Goal: Task Accomplishment & Management: Use online tool/utility

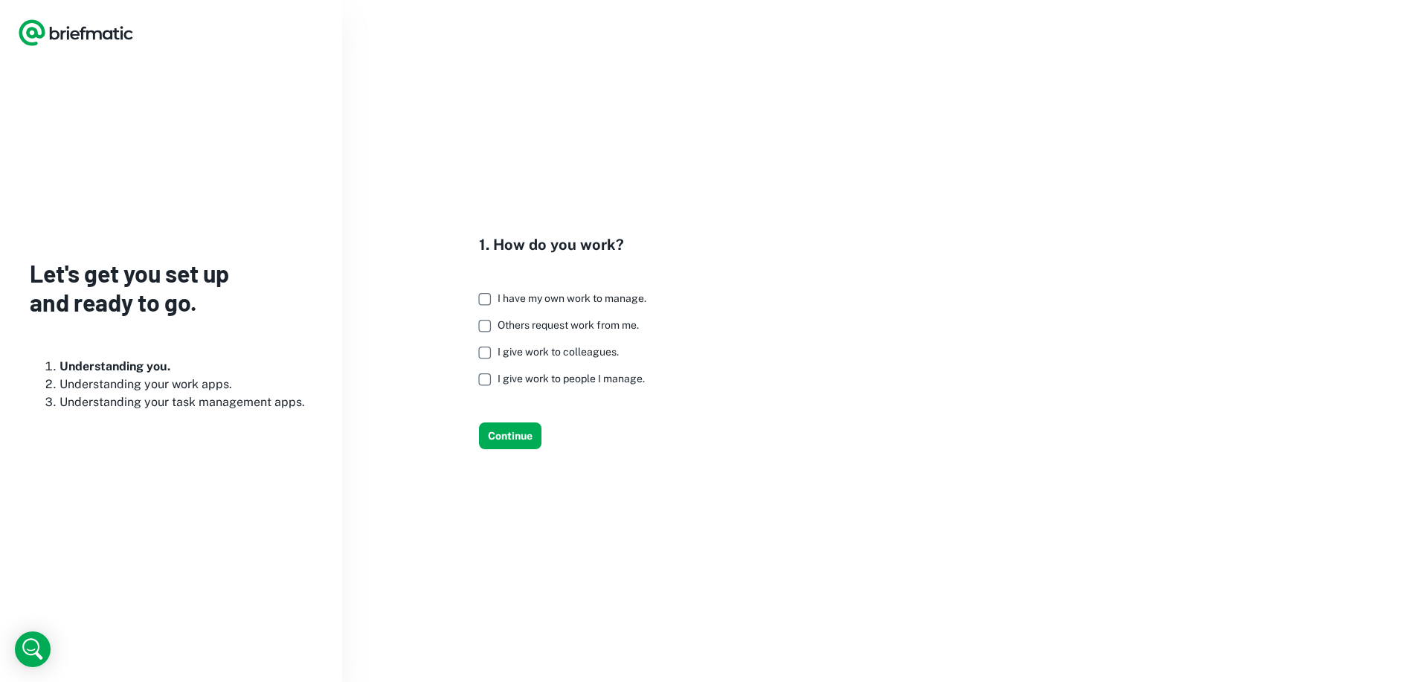
click at [602, 377] on span "I give work to people I manage." at bounding box center [570, 379] width 147 height 12
click at [561, 355] on span "I give work to colleagues." at bounding box center [557, 352] width 121 height 12
click at [597, 297] on span "I have my own work to manage." at bounding box center [571, 298] width 149 height 12
click at [567, 323] on span "Others request work from me." at bounding box center [567, 325] width 141 height 12
click at [526, 429] on button "Continue" at bounding box center [510, 435] width 62 height 27
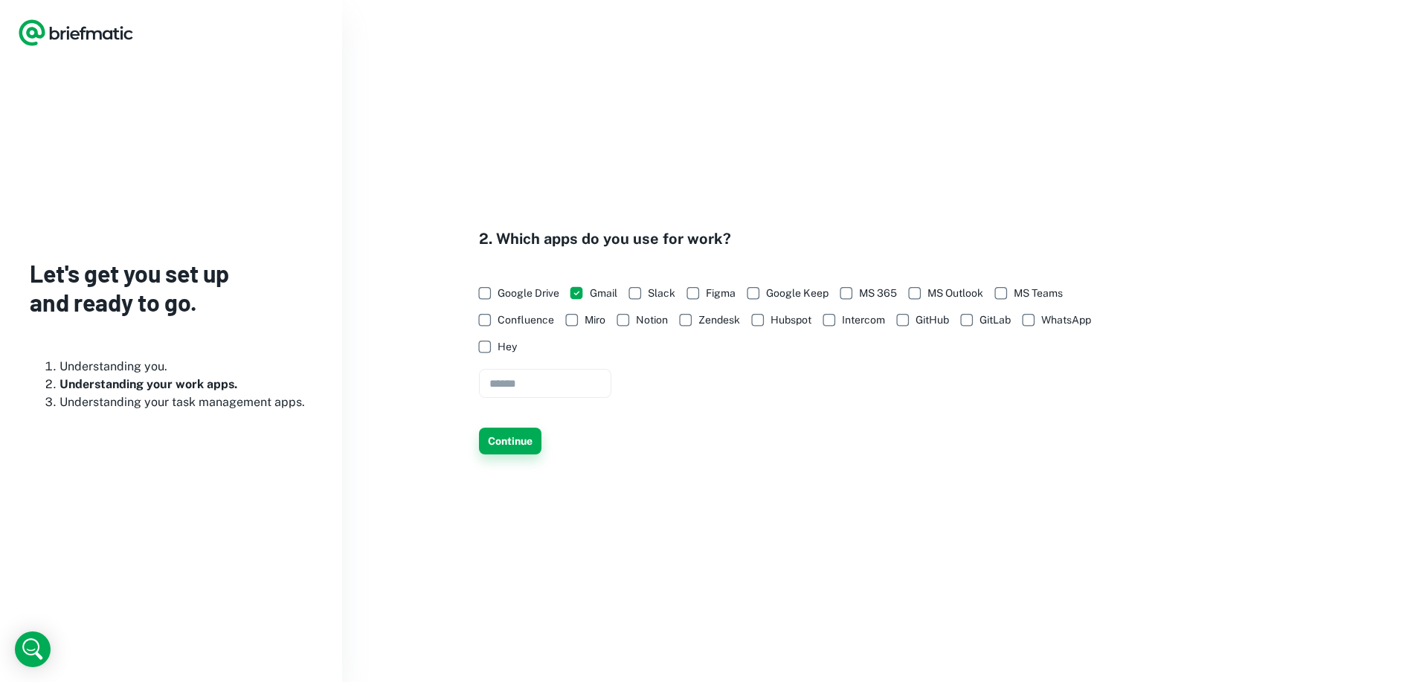
click at [523, 442] on button "Continue" at bounding box center [510, 441] width 62 height 27
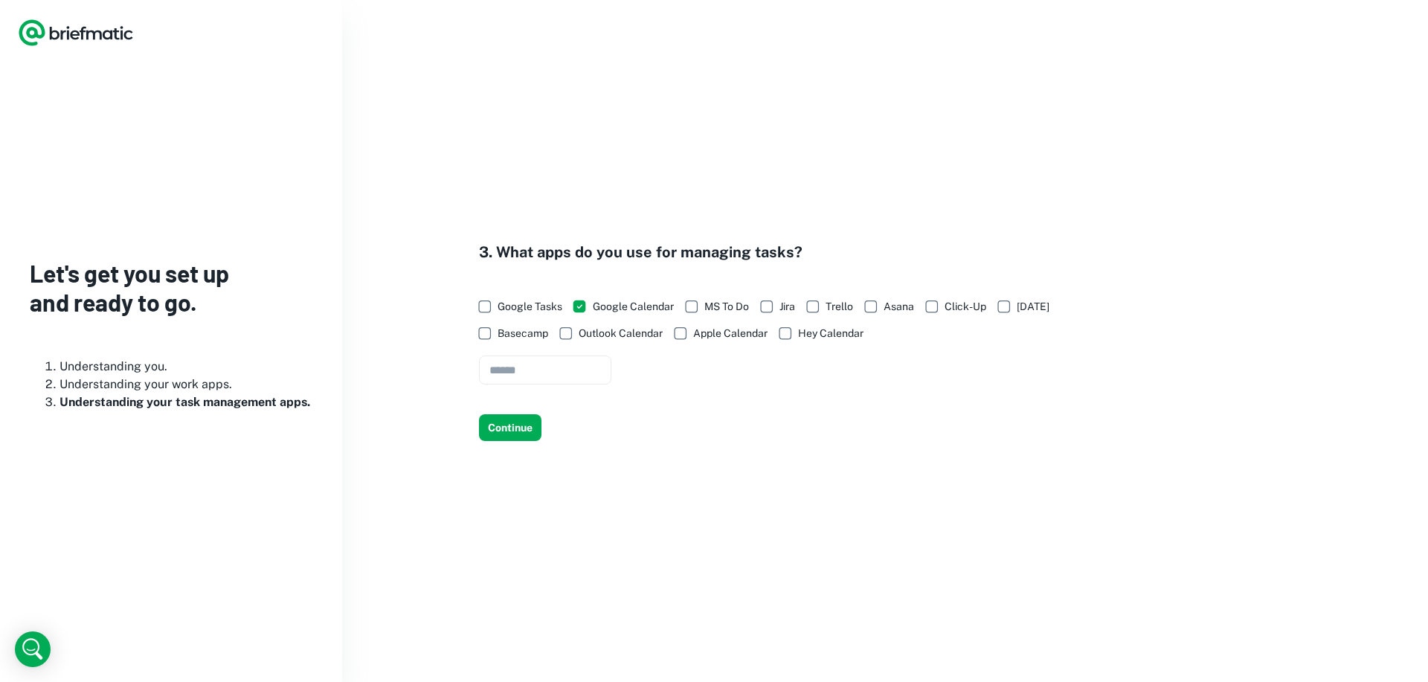
click at [496, 447] on div "3. What apps do you use for managing tasks? Google Tasks Google Calendar MS To …" at bounding box center [885, 341] width 1086 height 682
click at [509, 436] on button "Continue" at bounding box center [510, 427] width 62 height 27
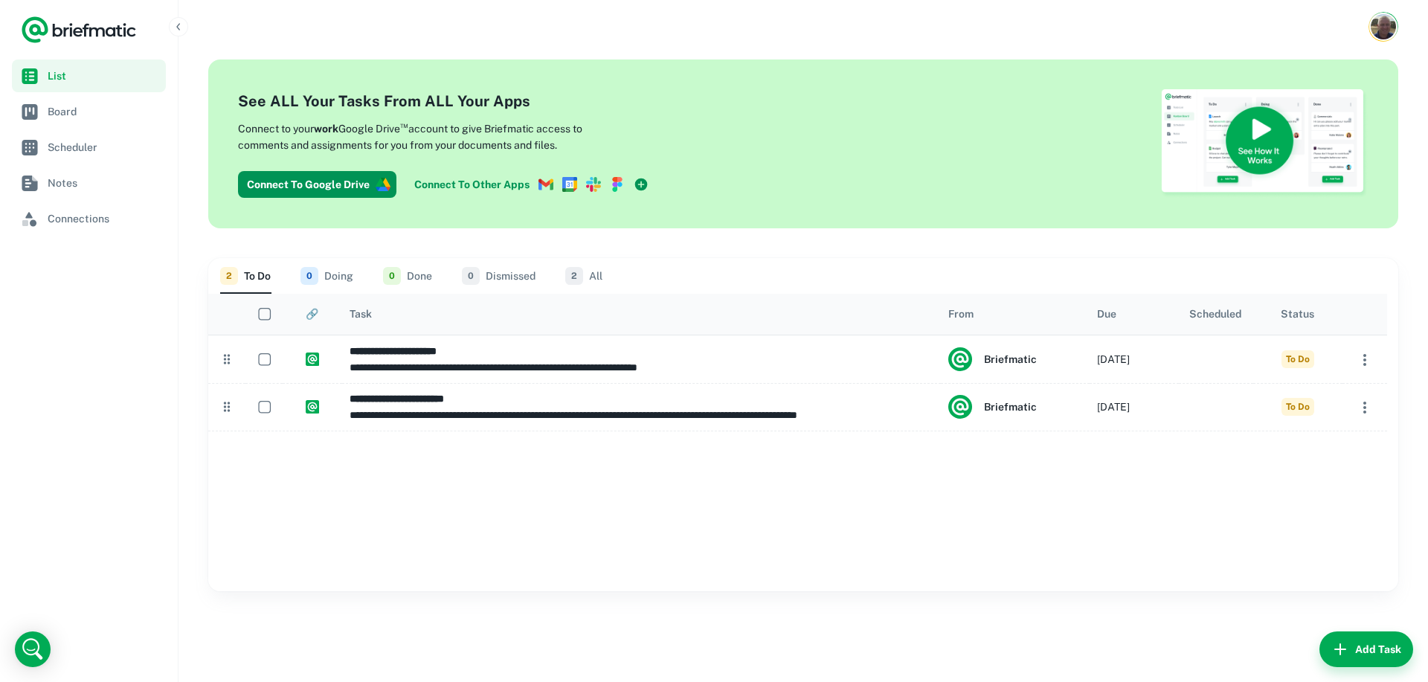
click at [541, 182] on icon at bounding box center [545, 183] width 9 height 7
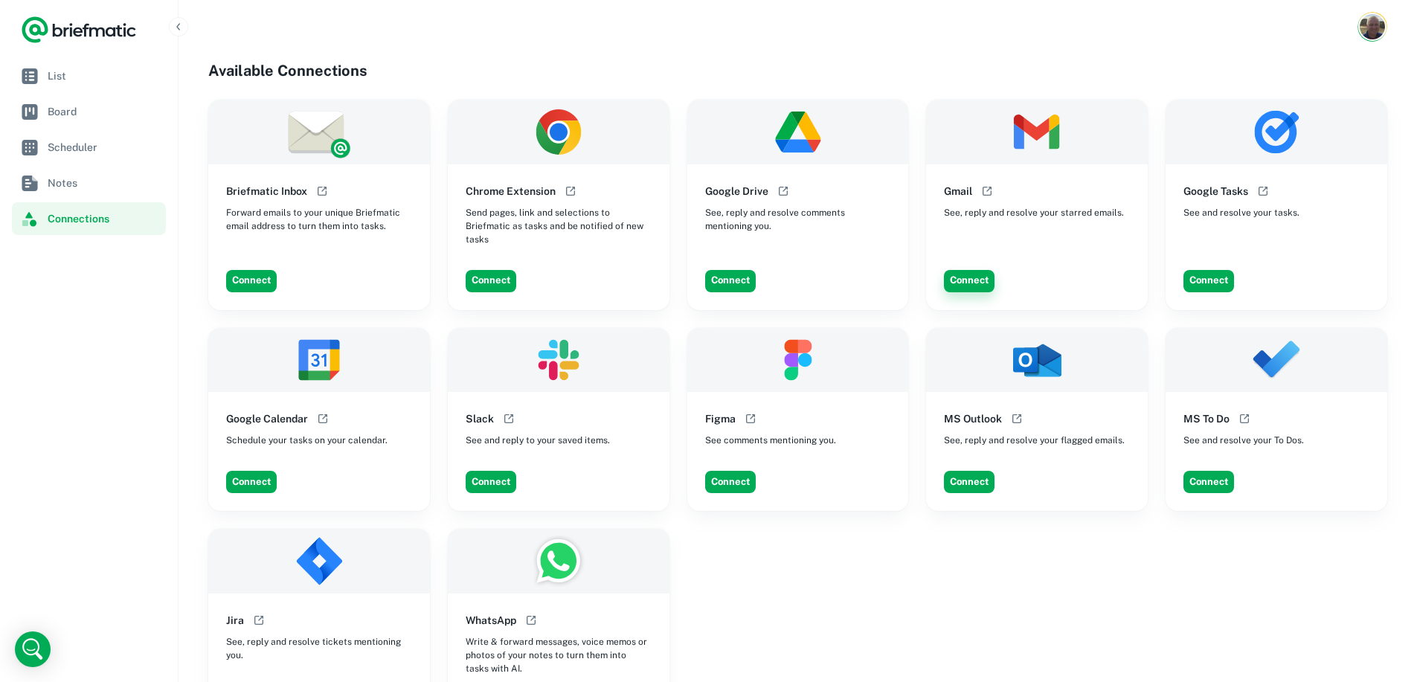
click at [976, 271] on button "Connect" at bounding box center [969, 281] width 51 height 22
click at [953, 270] on button "Connect" at bounding box center [969, 281] width 51 height 22
click at [108, 28] on icon "Logo" at bounding box center [79, 30] width 116 height 30
